Goal: Information Seeking & Learning: Learn about a topic

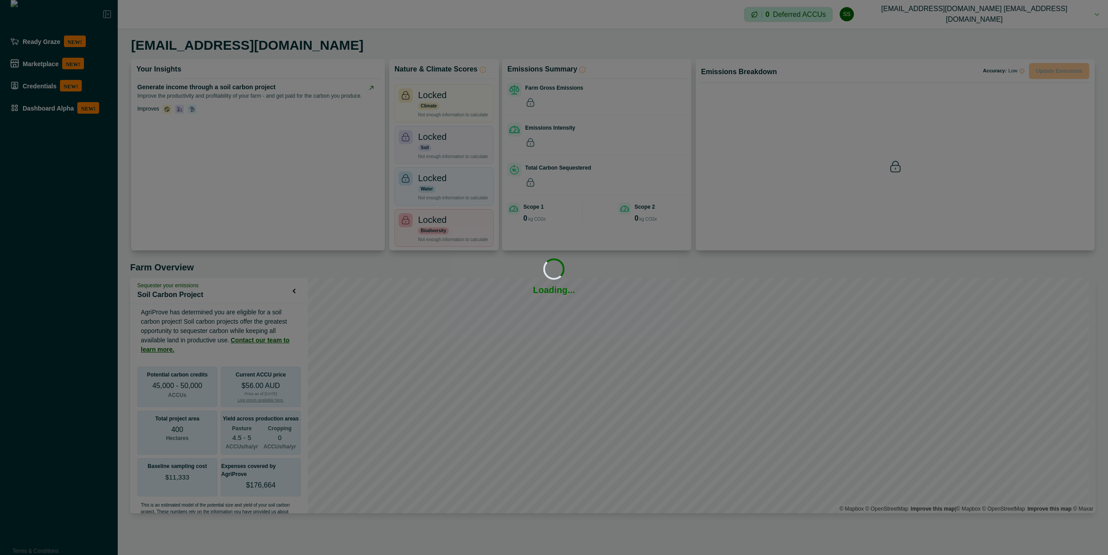
click at [68, 107] on div "Loading... Loading..." at bounding box center [554, 277] width 1108 height 555
click at [45, 115] on div "Loading... Loading..." at bounding box center [554, 277] width 1108 height 555
click at [50, 163] on div "Loading... Loading..." at bounding box center [554, 277] width 1108 height 555
click at [50, 114] on div "Loading... Loading..." at bounding box center [554, 277] width 1108 height 555
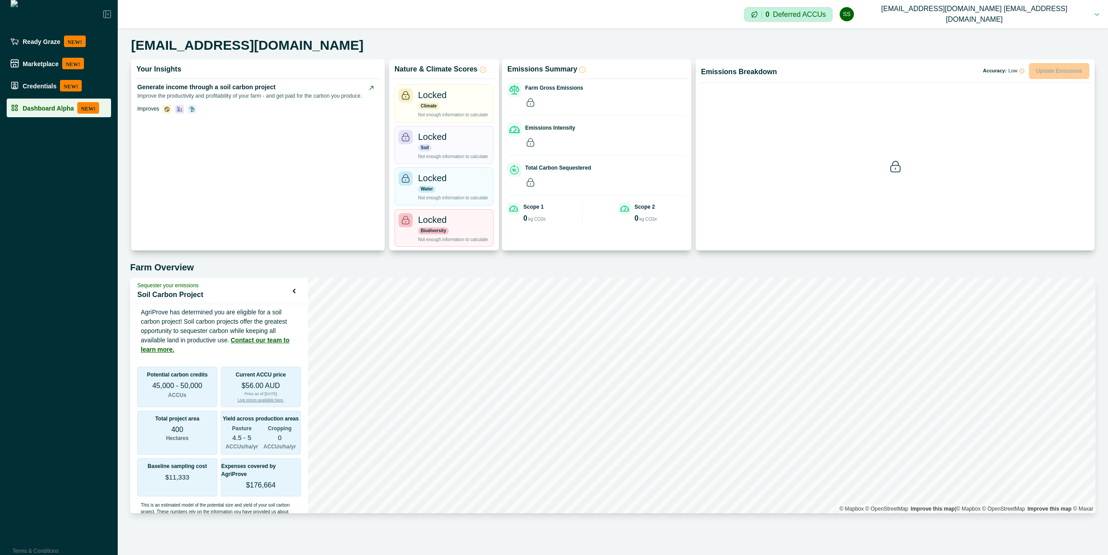
click at [61, 110] on p "Dashboard Alpha" at bounding box center [48, 107] width 51 height 7
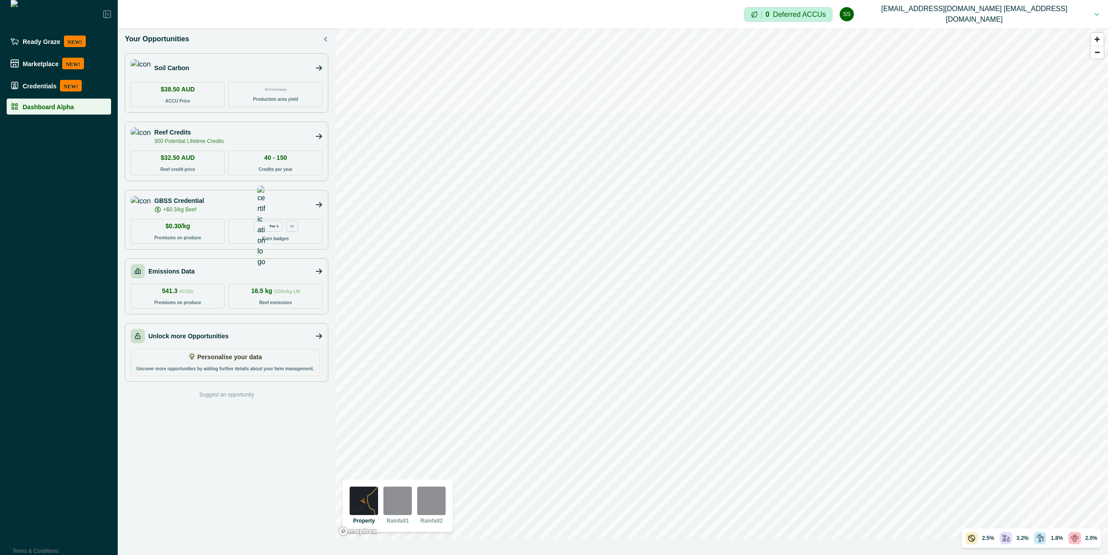
click at [396, 511] on img at bounding box center [397, 501] width 28 height 28
click at [377, 512] on img at bounding box center [364, 501] width 28 height 28
click at [330, 37] on div "Your Opportunities Soil Carbon $38.50 AUD ACCU Price ACCUs/ha/pa Production are…" at bounding box center [227, 283] width 218 height 511
click at [322, 36] on div "Your Opportunities" at bounding box center [226, 39] width 203 height 11
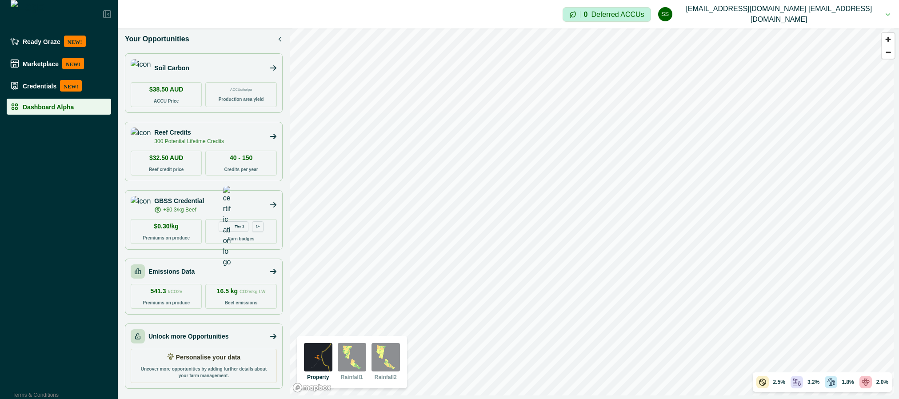
click at [348, 359] on img at bounding box center [352, 357] width 28 height 28
click at [322, 366] on img at bounding box center [318, 357] width 28 height 28
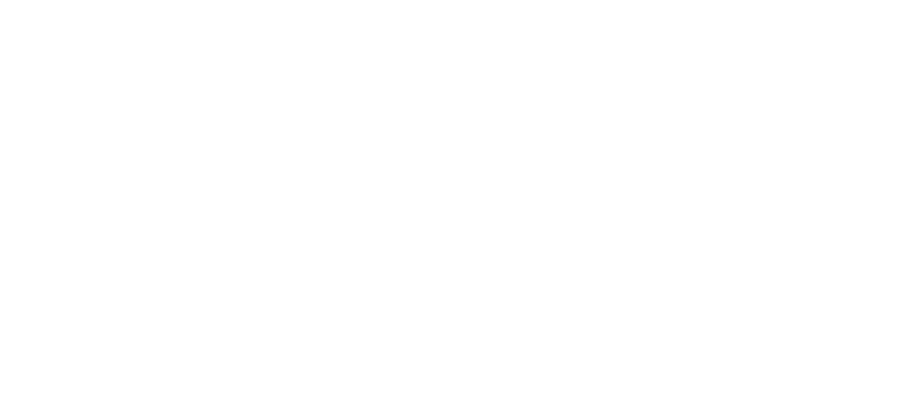
click at [213, 0] on html at bounding box center [449, 0] width 899 height 0
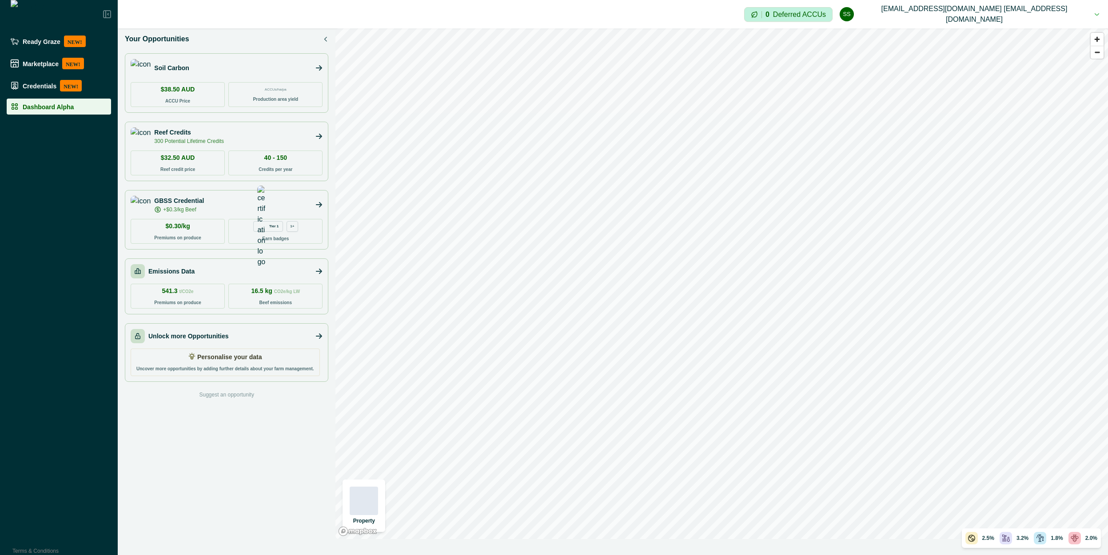
click at [374, 398] on div at bounding box center [364, 501] width 28 height 28
click at [367, 398] on div at bounding box center [364, 501] width 28 height 28
click at [358, 398] on div at bounding box center [364, 501] width 28 height 28
click at [366, 398] on div at bounding box center [364, 501] width 28 height 28
click at [373, 398] on div at bounding box center [364, 501] width 28 height 28
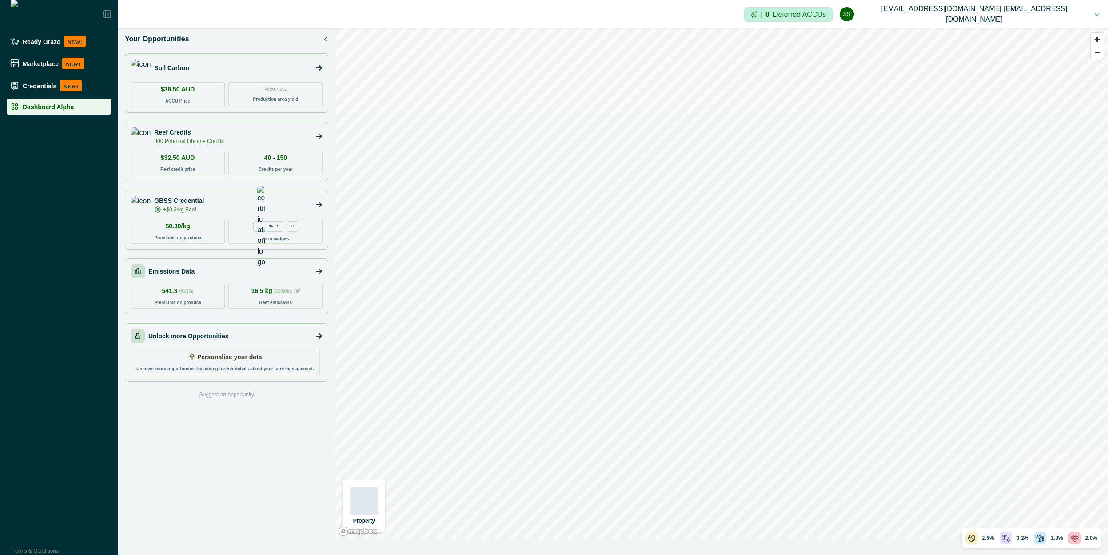
click at [370, 398] on div at bounding box center [364, 501] width 28 height 28
click at [364, 503] on div at bounding box center [364, 501] width 28 height 28
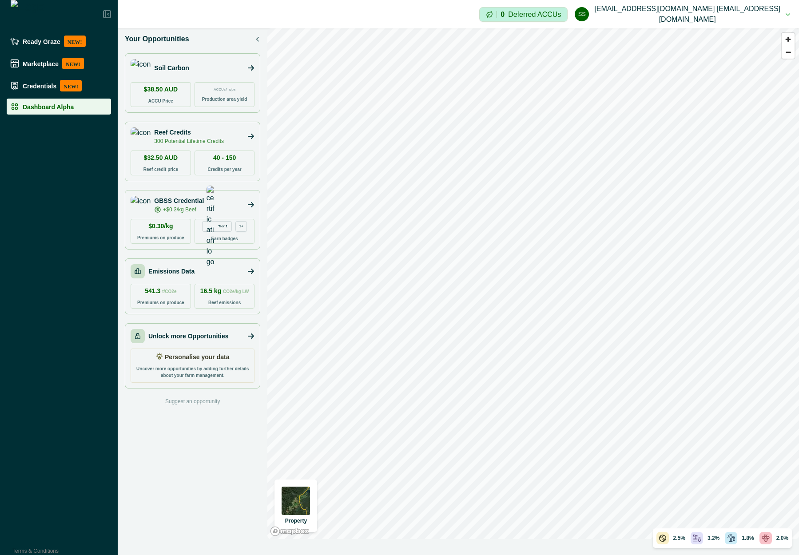
click at [298, 500] on img at bounding box center [296, 501] width 28 height 28
click at [308, 497] on img at bounding box center [296, 501] width 28 height 28
click at [295, 501] on img at bounding box center [296, 501] width 28 height 28
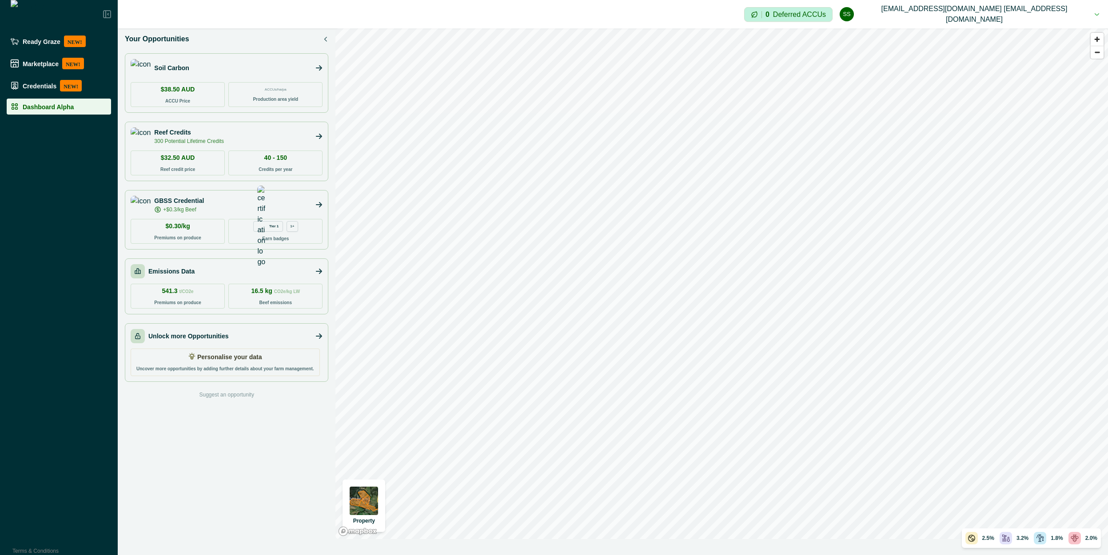
click at [369, 504] on img at bounding box center [364, 501] width 28 height 28
click at [363, 506] on img at bounding box center [364, 501] width 28 height 28
click at [361, 501] on img at bounding box center [364, 501] width 28 height 28
click at [394, 506] on div at bounding box center [397, 501] width 28 height 28
click at [368, 508] on img at bounding box center [364, 501] width 28 height 28
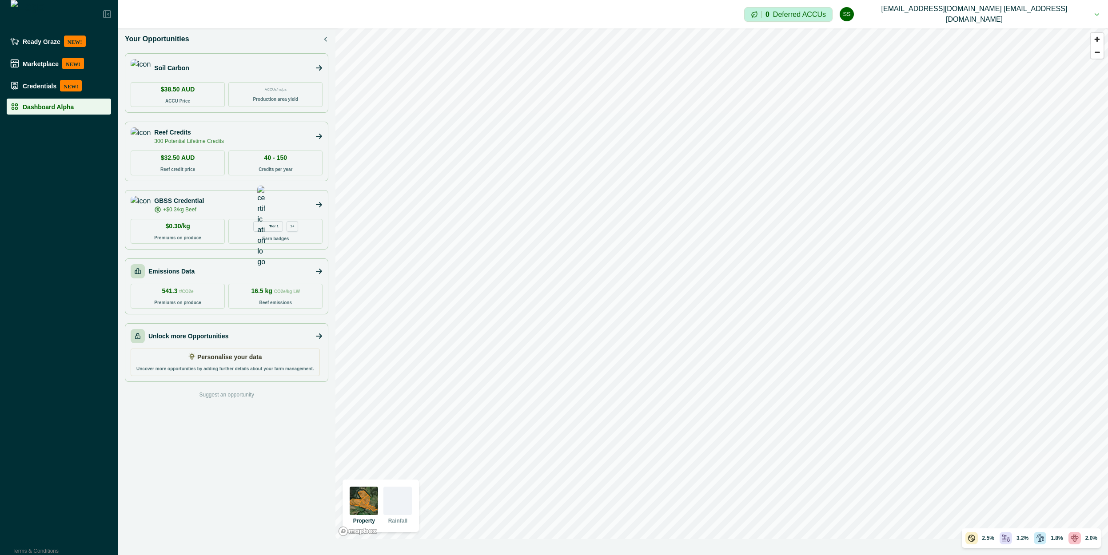
click at [394, 502] on div at bounding box center [397, 501] width 28 height 28
click at [399, 504] on div at bounding box center [397, 501] width 28 height 28
click at [352, 505] on img at bounding box center [364, 501] width 28 height 28
click at [378, 502] on div "Property Rainfall" at bounding box center [380, 505] width 69 height 45
click at [395, 499] on div at bounding box center [397, 501] width 28 height 28
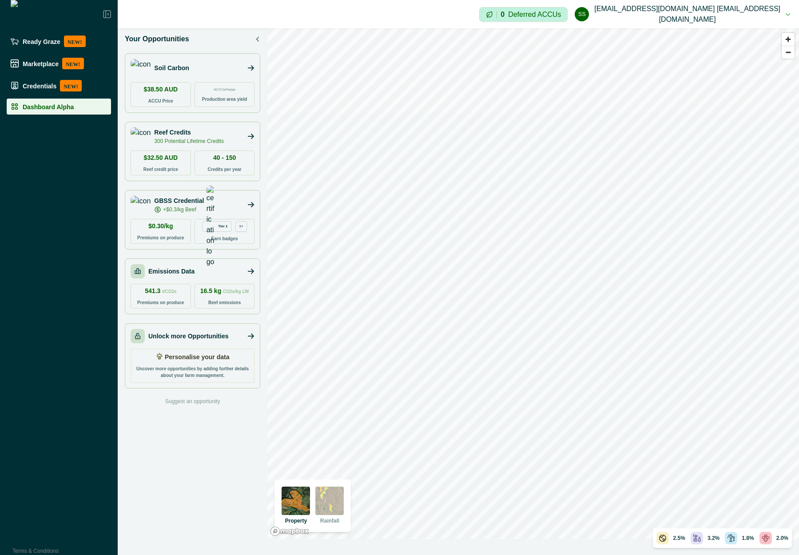
click at [329, 505] on img at bounding box center [329, 501] width 28 height 28
click at [330, 503] on img at bounding box center [329, 501] width 28 height 28
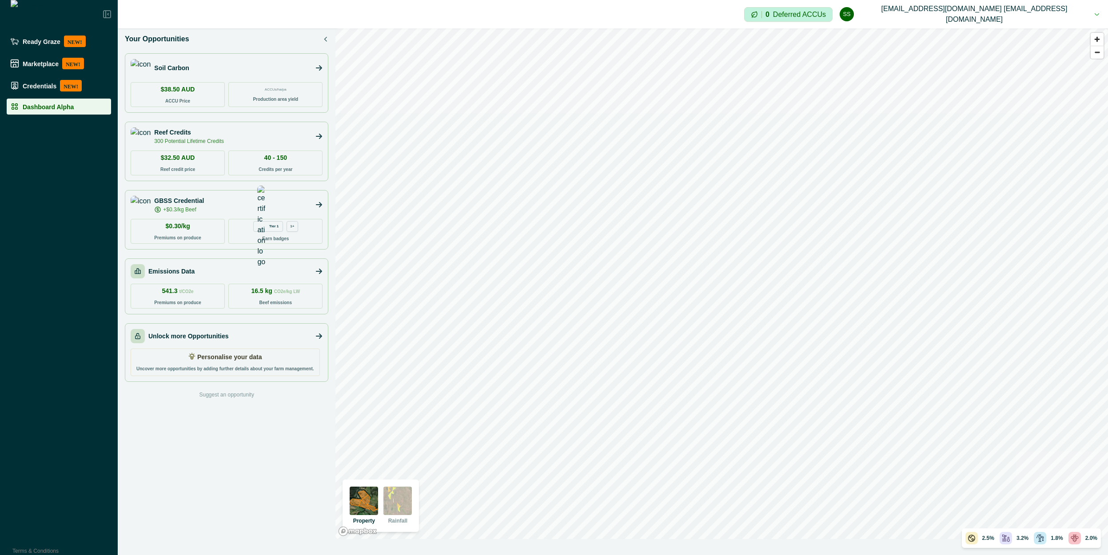
click at [398, 506] on img at bounding box center [397, 501] width 28 height 28
click at [402, 500] on img at bounding box center [397, 501] width 28 height 28
click at [239, 527] on div "Your Opportunities Soil Carbon $38.50 AUD ACCU Price ACCUs/ha/pa Production are…" at bounding box center [227, 283] width 218 height 511
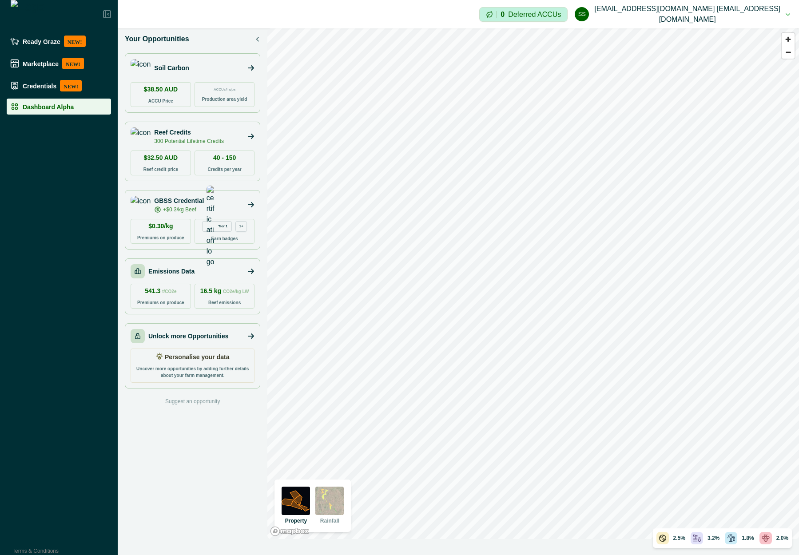
click at [336, 501] on img at bounding box center [329, 501] width 28 height 28
click at [295, 501] on img at bounding box center [296, 501] width 28 height 28
click at [328, 501] on img at bounding box center [329, 501] width 28 height 28
click at [300, 509] on img at bounding box center [296, 501] width 28 height 28
drag, startPoint x: 335, startPoint y: 506, endPoint x: 340, endPoint y: 505, distance: 5.4
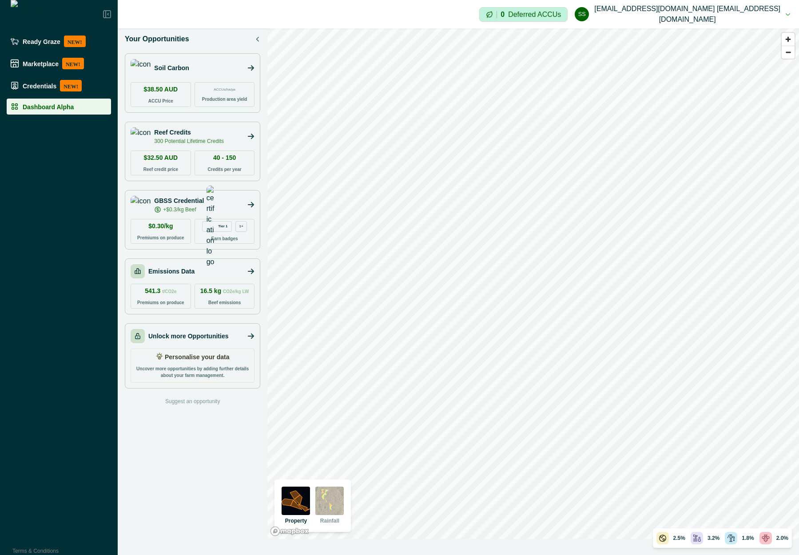
click at [335, 506] on img at bounding box center [329, 501] width 28 height 28
click at [303, 505] on img at bounding box center [296, 501] width 28 height 28
click at [331, 504] on img at bounding box center [329, 501] width 28 height 28
click at [330, 497] on img at bounding box center [329, 501] width 28 height 28
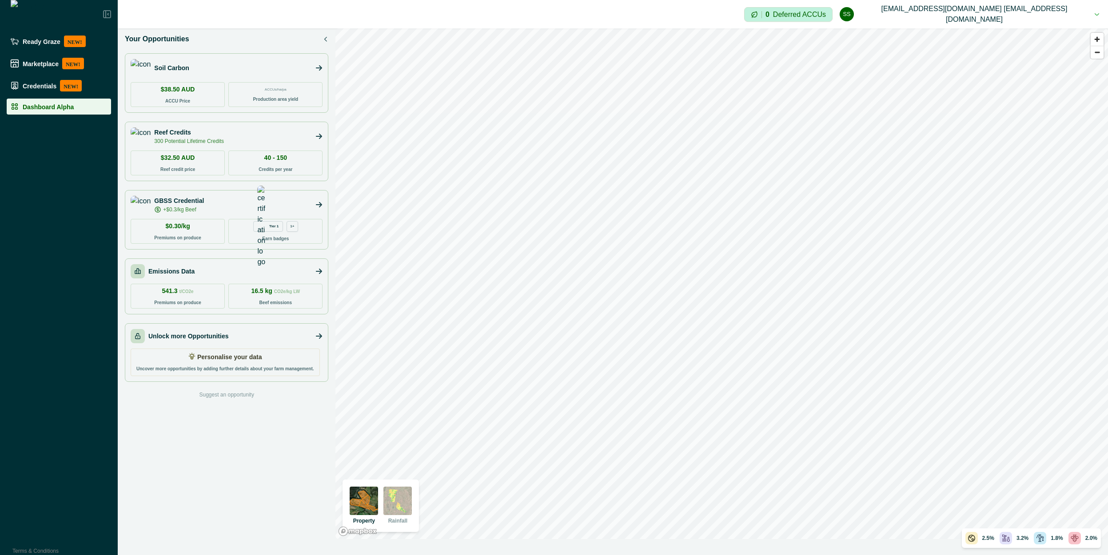
click at [399, 491] on img at bounding box center [397, 501] width 28 height 28
click at [366, 507] on img at bounding box center [364, 501] width 28 height 28
click at [401, 493] on img at bounding box center [397, 501] width 28 height 28
click at [373, 501] on img at bounding box center [364, 501] width 28 height 28
click at [401, 511] on img at bounding box center [397, 501] width 28 height 28
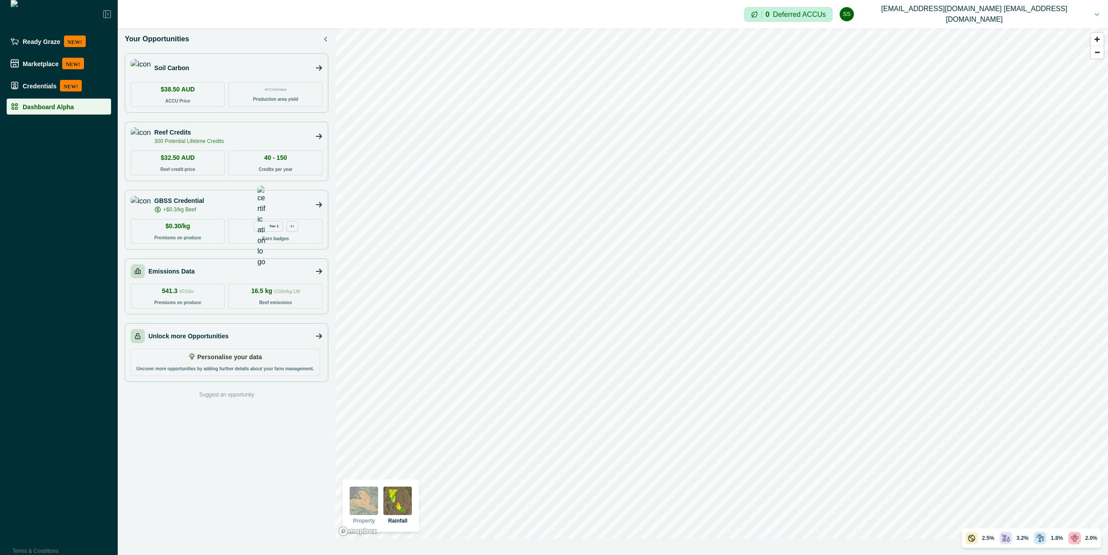
click at [364, 505] on img at bounding box center [364, 501] width 28 height 28
click at [399, 504] on img at bounding box center [397, 501] width 28 height 28
click at [375, 510] on img at bounding box center [364, 501] width 28 height 28
click at [326, 42] on div "Your Opportunities" at bounding box center [226, 39] width 203 height 11
click at [287, 74] on div "Soil Carbon" at bounding box center [227, 68] width 192 height 18
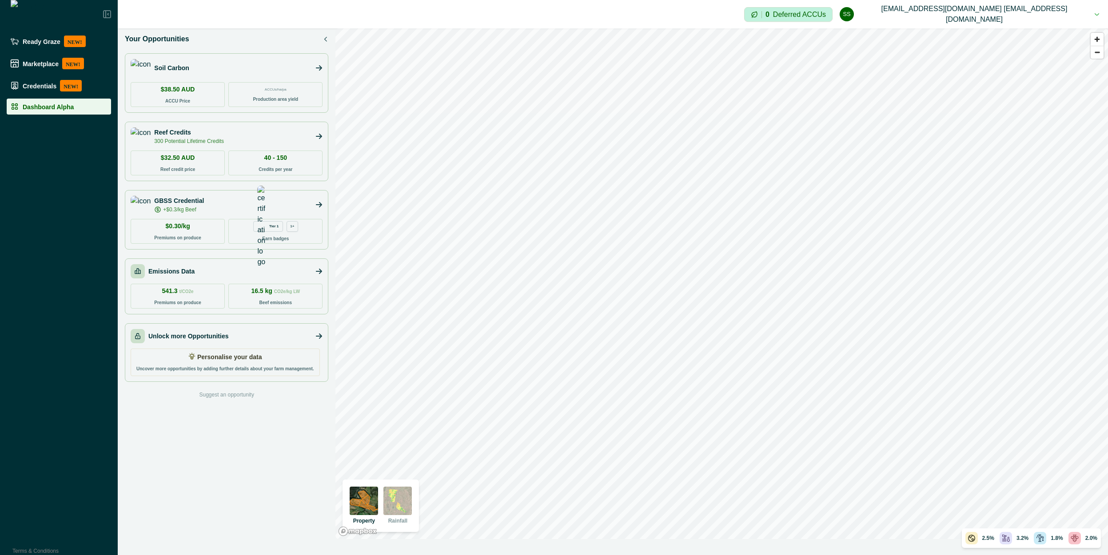
click at [269, 100] on p "Production area yield" at bounding box center [275, 99] width 45 height 7
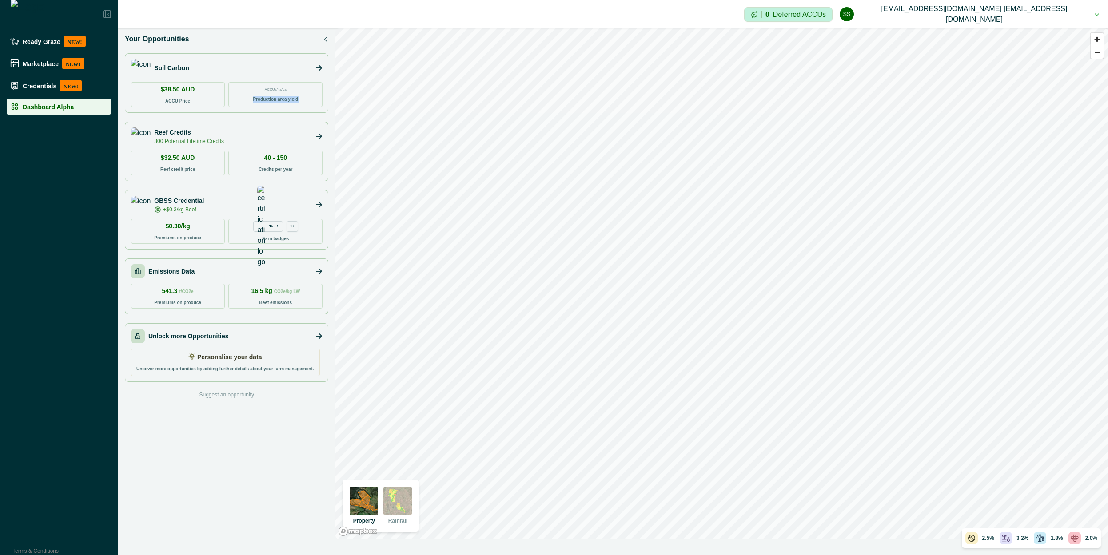
click at [269, 100] on p "Production area yield" at bounding box center [275, 99] width 45 height 7
click at [219, 309] on div "Emissions Data 541.3 t/CO2e Premiums on produce 16.5 kg CO2e/kg LW Beef emissio…" at bounding box center [226, 287] width 203 height 56
drag, startPoint x: 219, startPoint y: 309, endPoint x: 240, endPoint y: 276, distance: 38.6
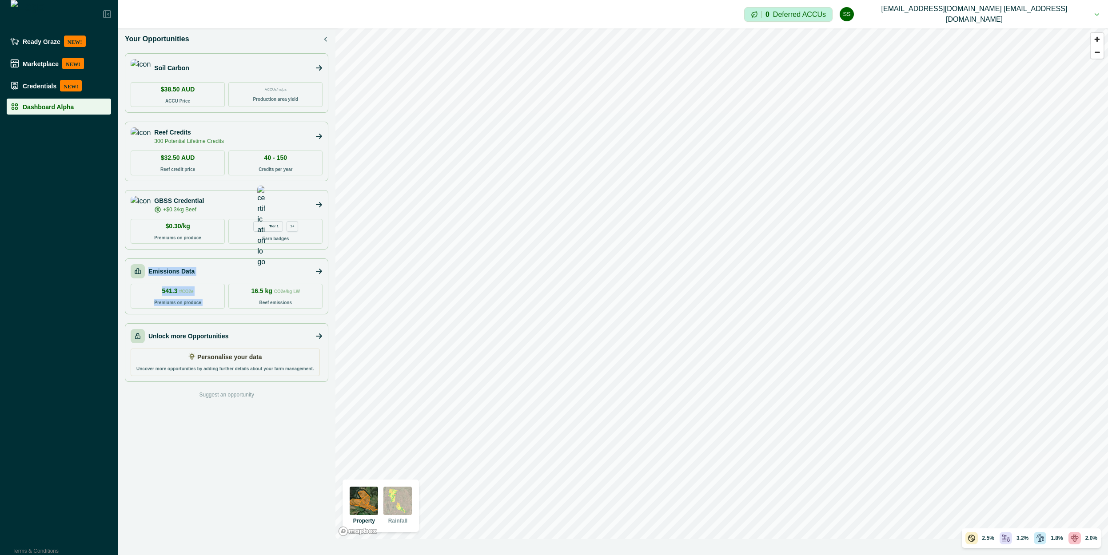
click at [240, 276] on div "Emissions Data 541.3 t/CO2e Premiums on produce 16.5 kg CO2e/kg LW Beef emissio…" at bounding box center [226, 287] width 203 height 56
click at [240, 276] on div "Emissions Data" at bounding box center [227, 271] width 192 height 14
drag, startPoint x: 240, startPoint y: 276, endPoint x: 306, endPoint y: 304, distance: 72.3
click at [306, 304] on div "Emissions Data 541.3 t/CO2e Premiums on produce 16.5 kg CO2e/kg LW Beef emissio…" at bounding box center [226, 287] width 203 height 56
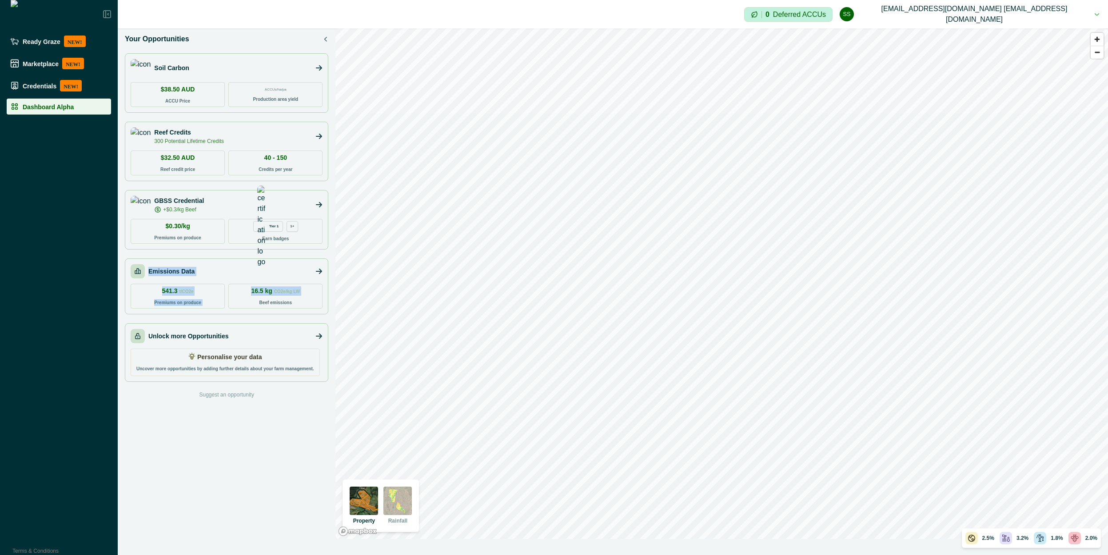
click at [306, 304] on div "16.5 kg CO2e/kg LW Beef emissions" at bounding box center [275, 296] width 94 height 25
drag, startPoint x: 306, startPoint y: 304, endPoint x: 249, endPoint y: 298, distance: 57.6
click at [249, 298] on div "16.5 kg CO2e/kg LW Beef emissions" at bounding box center [275, 296] width 94 height 25
click at [395, 498] on img at bounding box center [397, 501] width 28 height 28
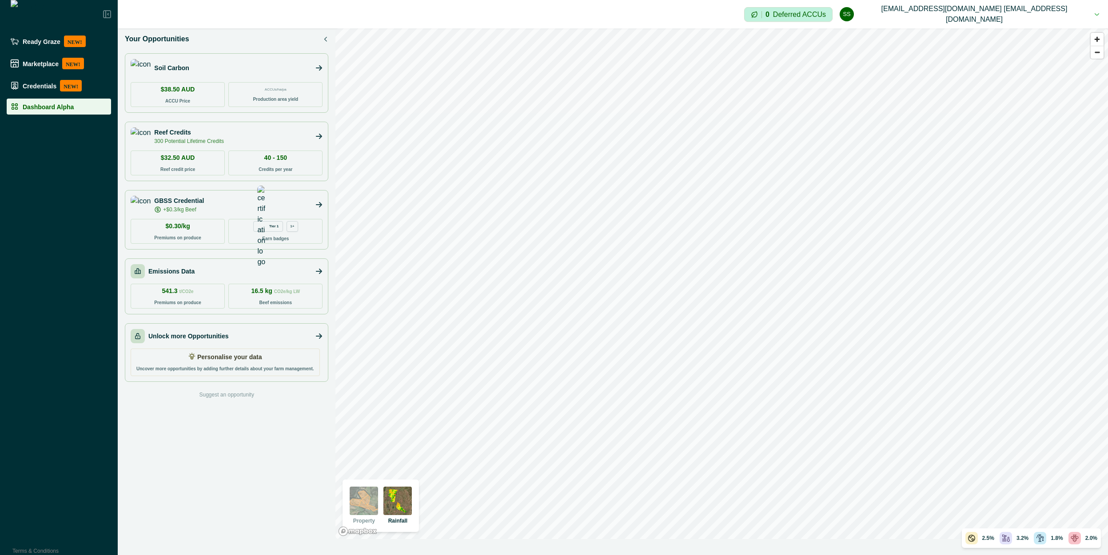
click at [366, 503] on img at bounding box center [364, 501] width 28 height 28
click at [394, 503] on img at bounding box center [397, 501] width 28 height 28
click at [370, 503] on img at bounding box center [364, 501] width 28 height 28
